Goal: Task Accomplishment & Management: Manage account settings

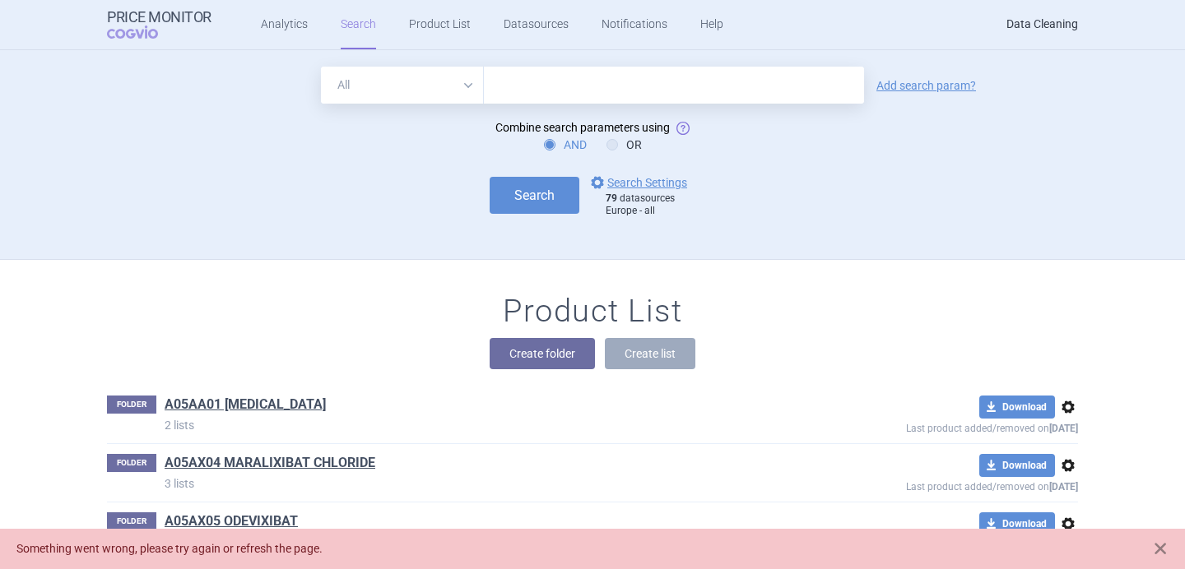
click at [1037, 17] on link "Data Cleaning" at bounding box center [1042, 24] width 72 height 49
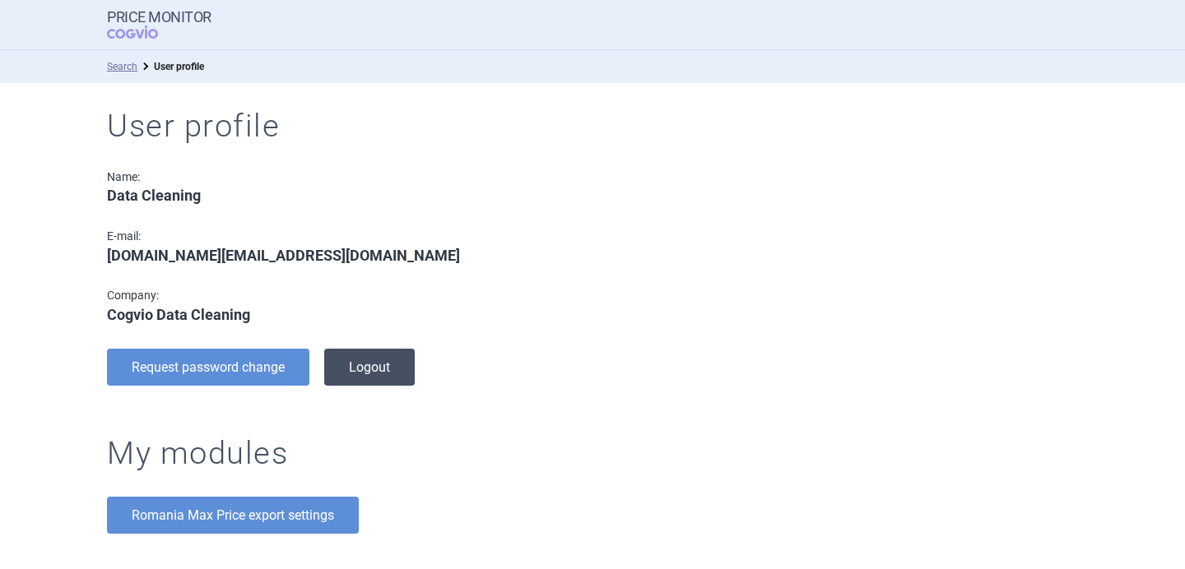
click at [369, 364] on button "Logout" at bounding box center [369, 367] width 91 height 37
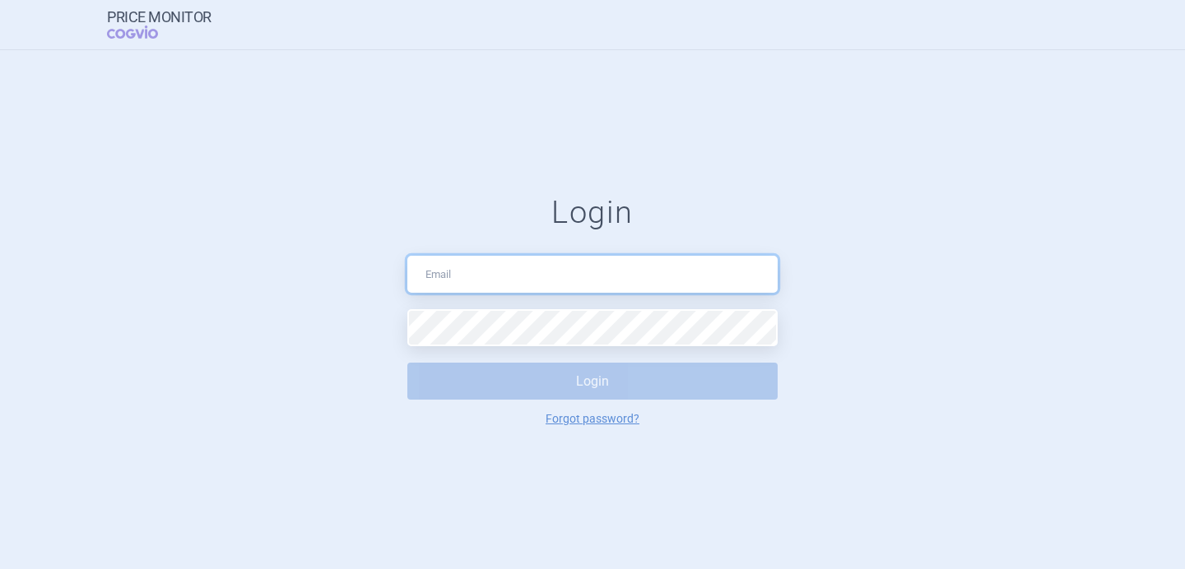
click at [484, 271] on input "text" at bounding box center [592, 274] width 370 height 37
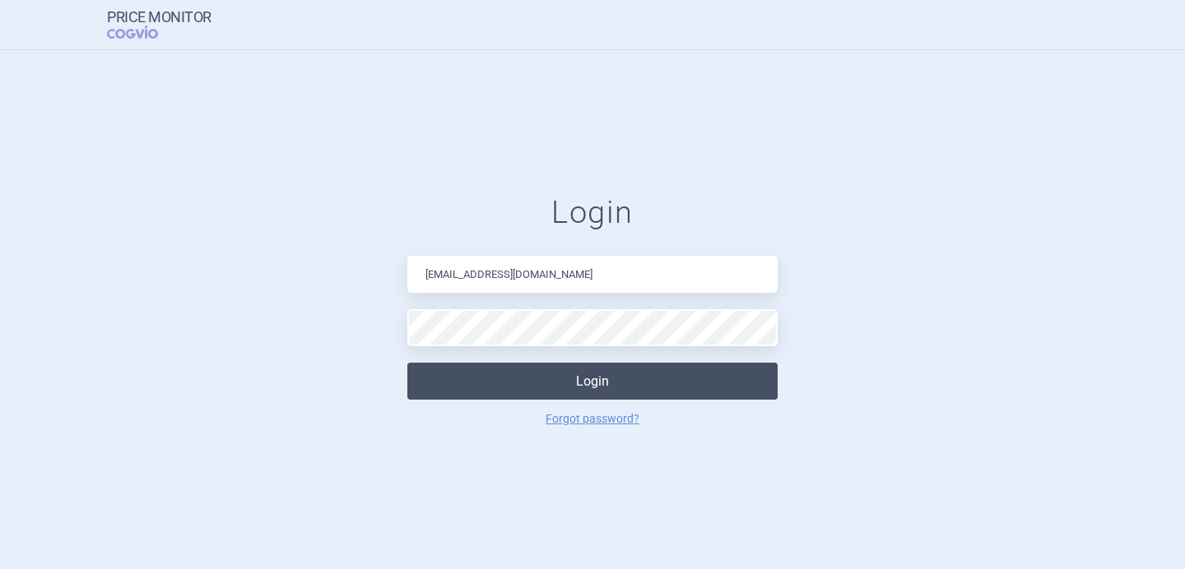
click at [560, 378] on button "Login" at bounding box center [592, 381] width 370 height 37
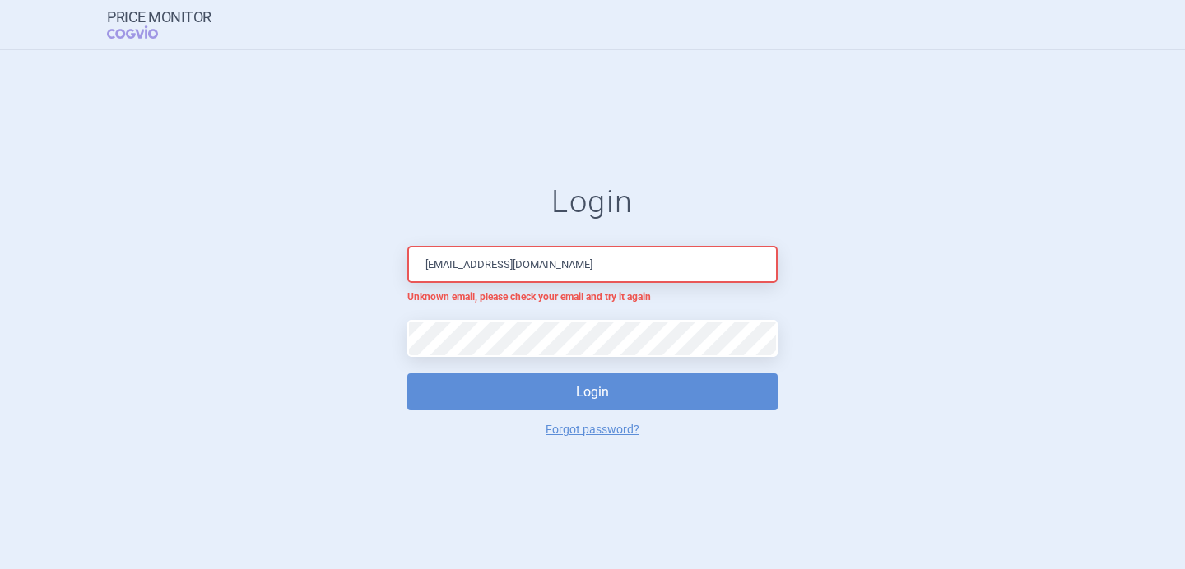
click at [580, 239] on div "Login horakova.marketaa@gmail.com Unknown email, please check your email and tr…" at bounding box center [592, 309] width 370 height 253
click at [580, 269] on input "horakova.marketaa@gmail.com" at bounding box center [592, 264] width 370 height 37
type input "marketa.streskova@medevio.cz"
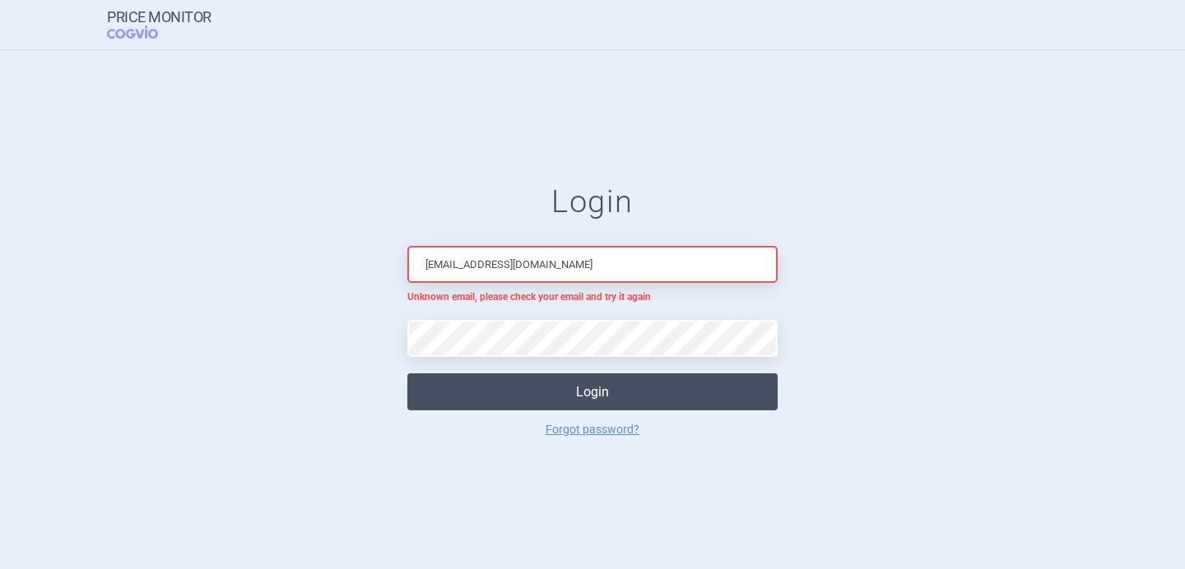
click at [642, 394] on button "Login" at bounding box center [592, 392] width 370 height 37
